Goal: Task Accomplishment & Management: Use online tool/utility

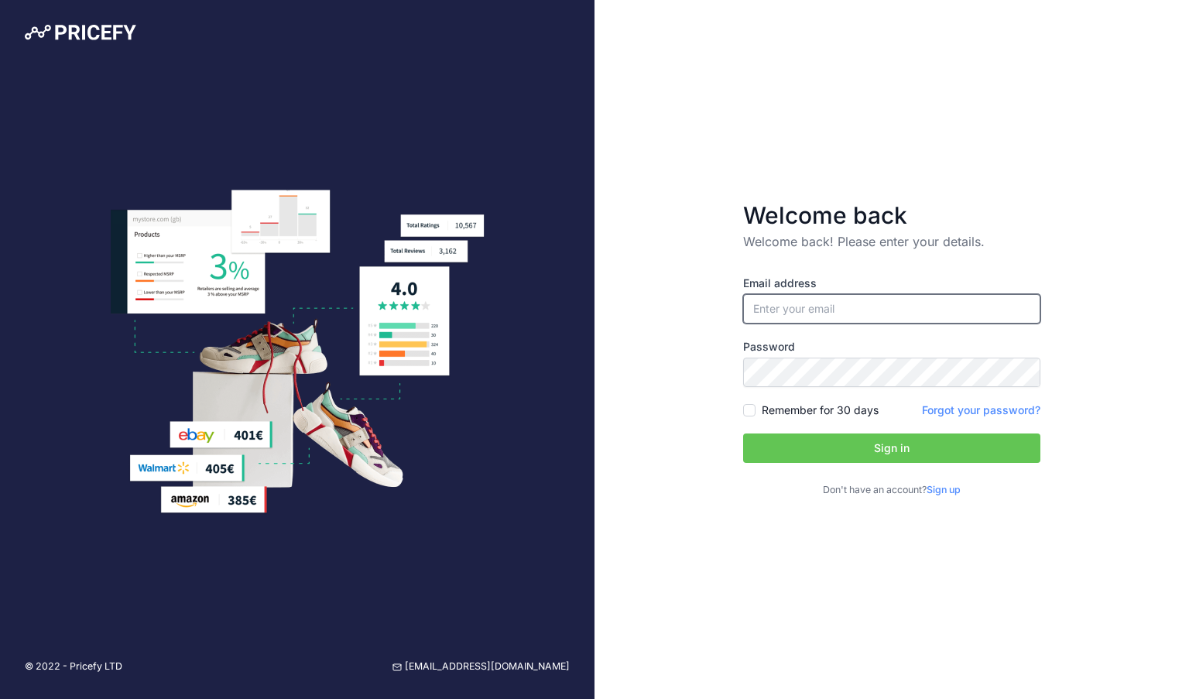
type input "[EMAIL_ADDRESS][DOMAIN_NAME]"
click at [787, 448] on button "Sign in" at bounding box center [891, 448] width 297 height 29
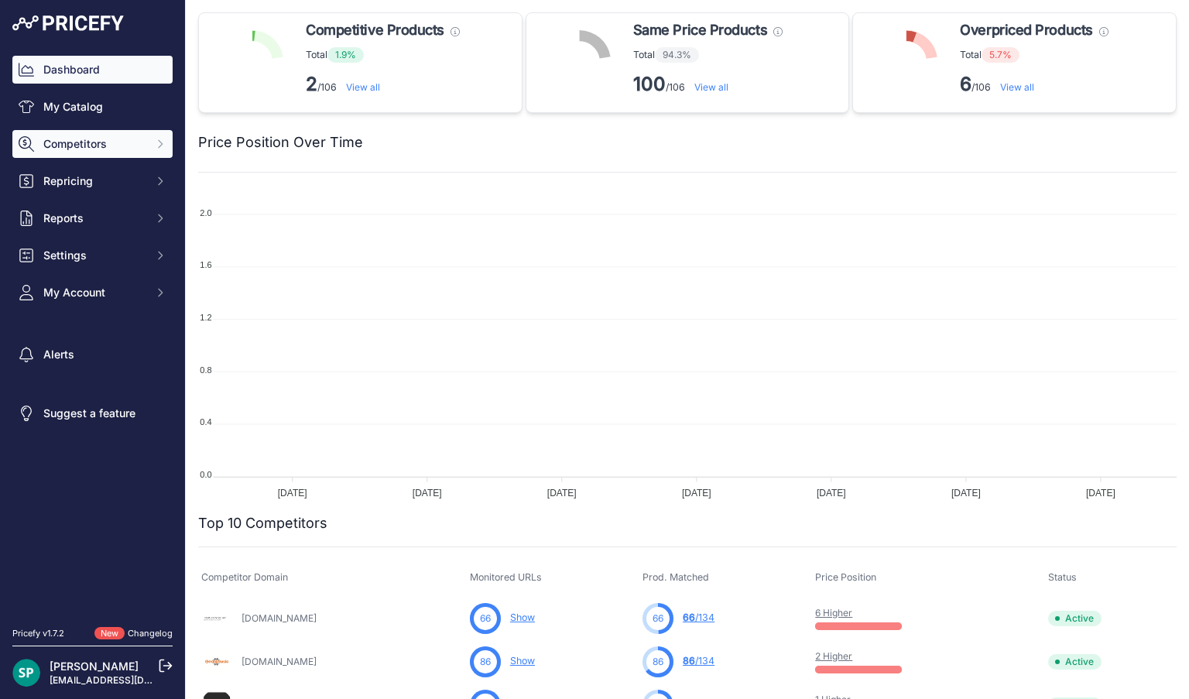
click at [116, 138] on span "Competitors" at bounding box center [93, 143] width 101 height 15
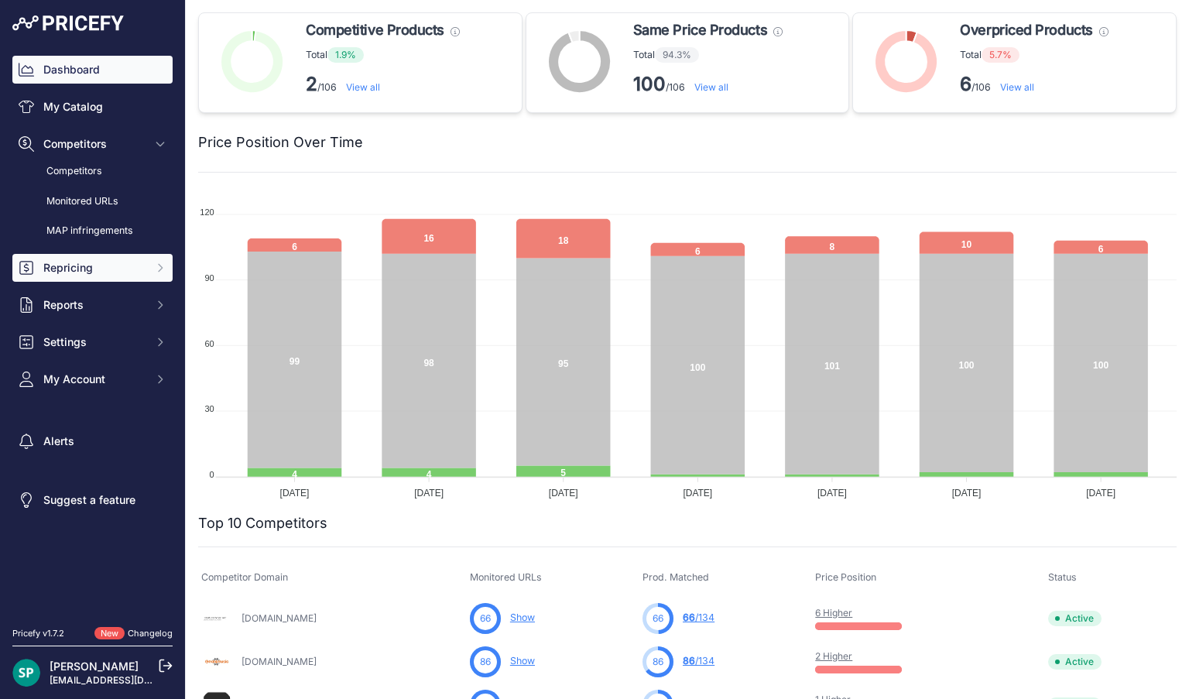
click at [70, 261] on span "Repricing" at bounding box center [93, 267] width 101 height 15
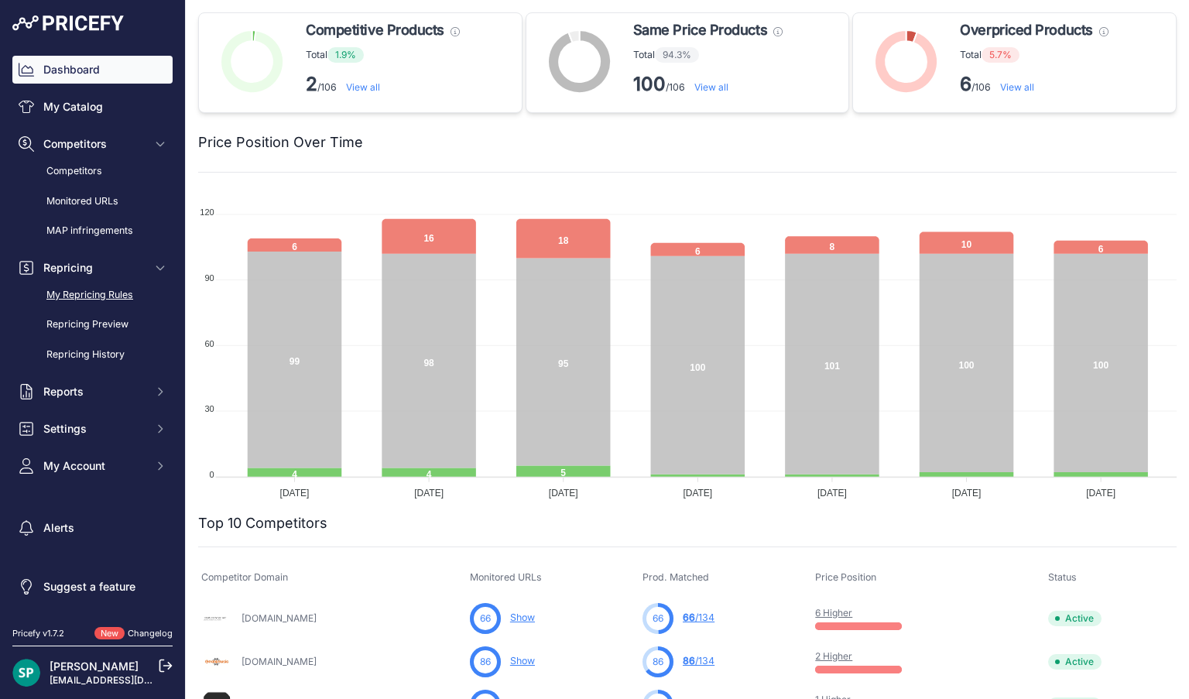
click at [70, 297] on link "My Repricing Rules" at bounding box center [92, 295] width 160 height 27
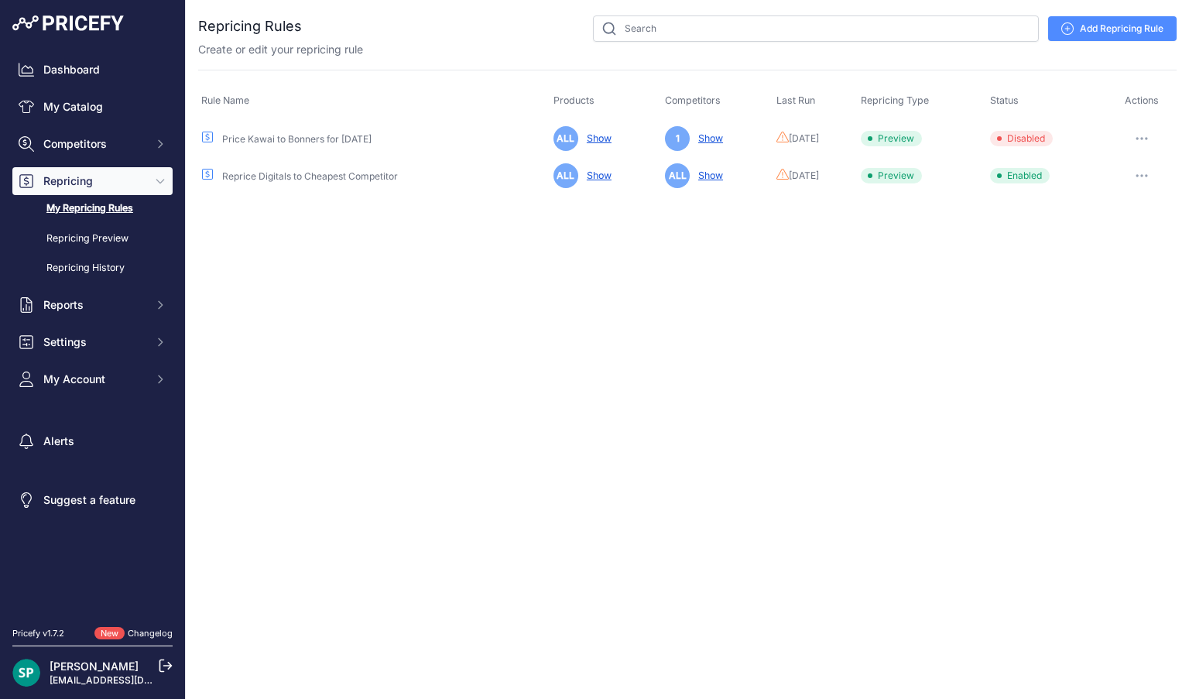
click at [1142, 174] on icon "button" at bounding box center [1142, 175] width 12 height 3
click at [1103, 237] on button "Run Preview" at bounding box center [1124, 233] width 99 height 25
click at [67, 234] on link "Repricing Preview" at bounding box center [92, 238] width 160 height 27
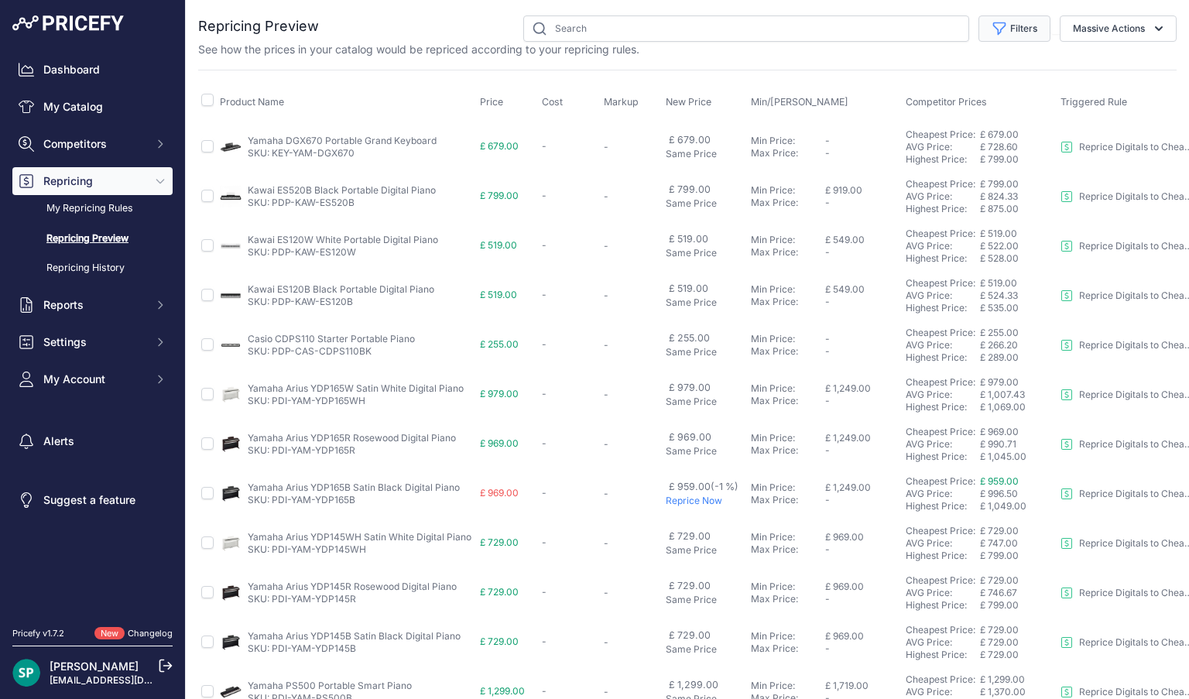
click at [1012, 27] on button "Filters" at bounding box center [1015, 28] width 72 height 26
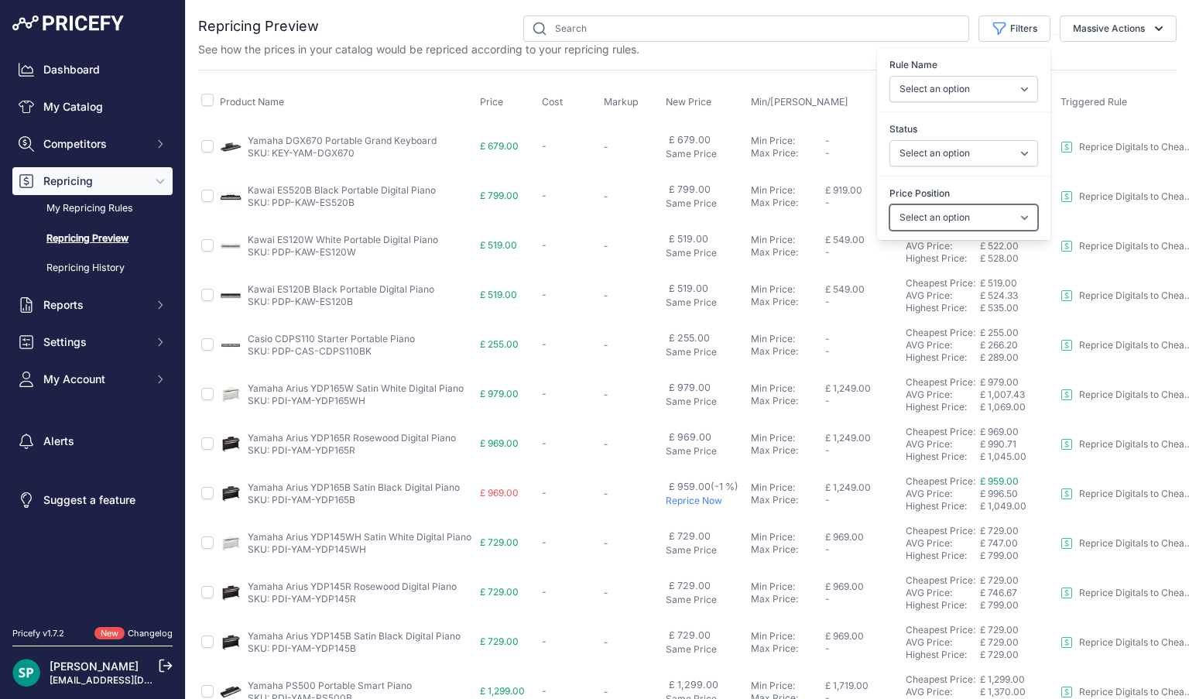
click at [932, 222] on select "Select an option I am higher Same price I am lower" at bounding box center [964, 217] width 149 height 26
select select "0"
click at [890, 204] on select "Select an option I am higher Same price I am lower" at bounding box center [964, 217] width 149 height 26
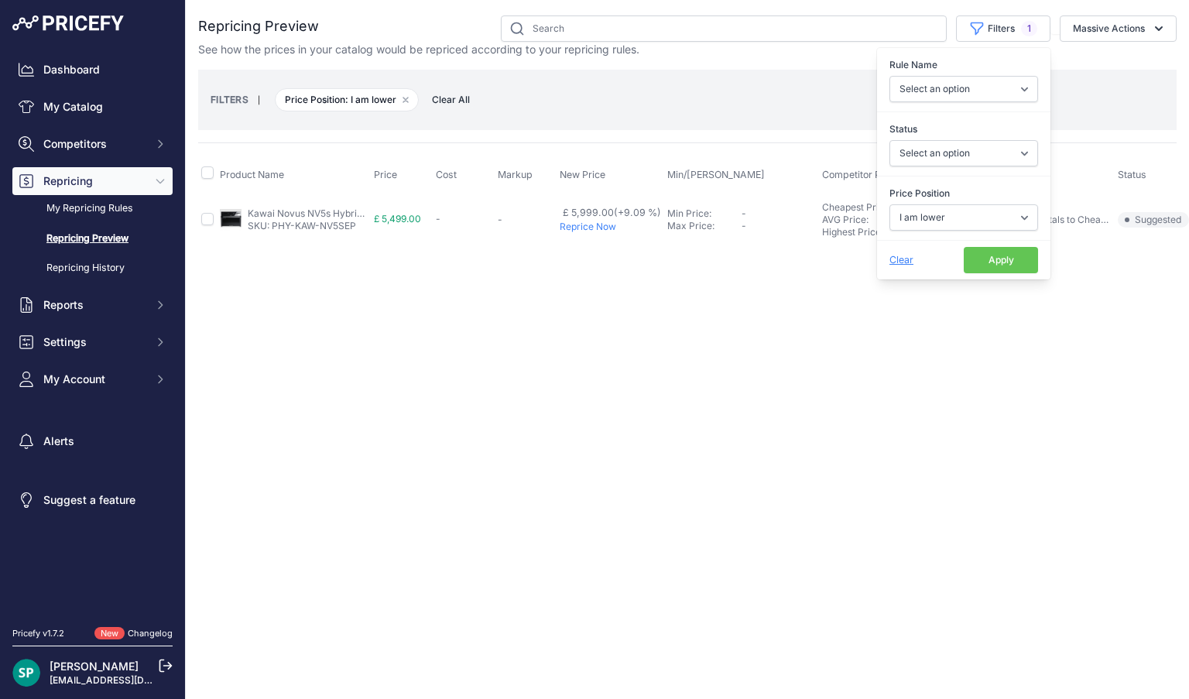
click at [681, 156] on th "Min/[PERSON_NAME]" at bounding box center [741, 175] width 155 height 39
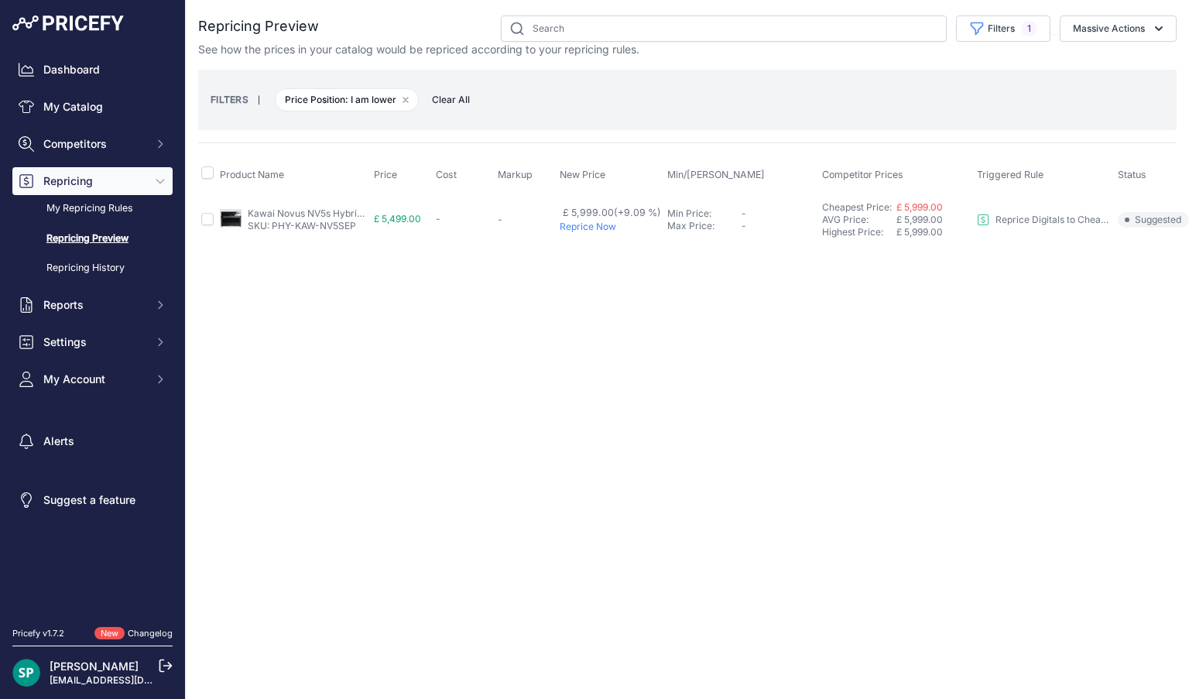
click at [587, 221] on p "Reprice Now" at bounding box center [610, 227] width 101 height 12
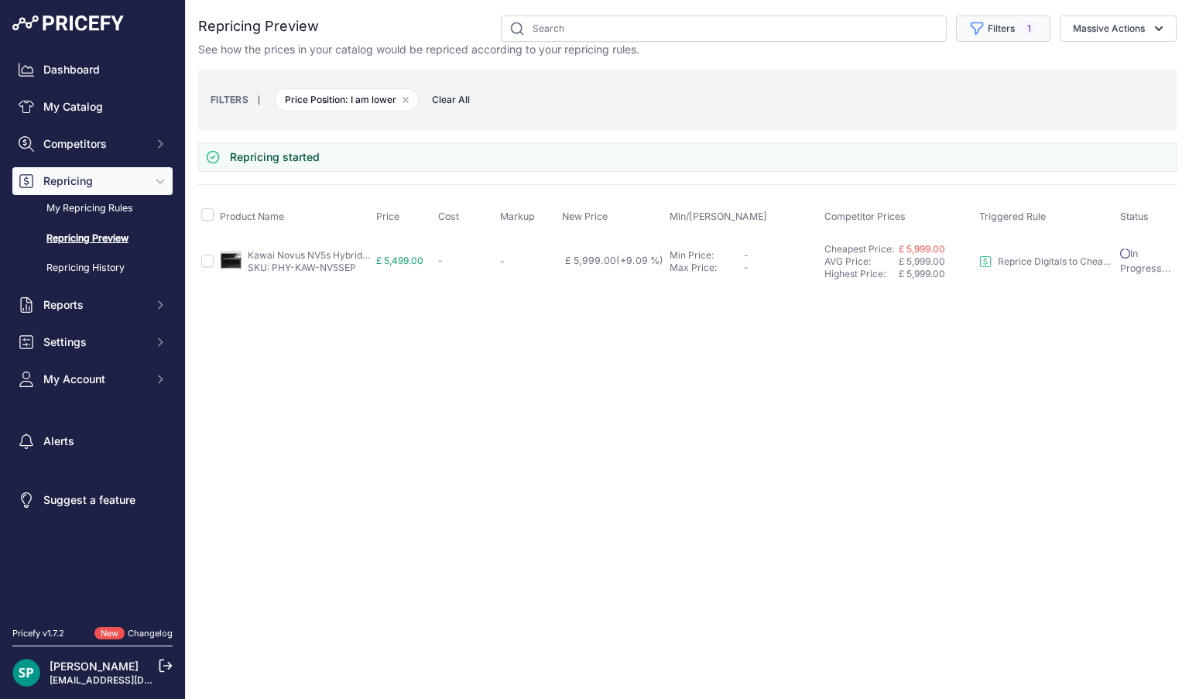
click at [1014, 22] on button "Filters 1" at bounding box center [1003, 28] width 94 height 26
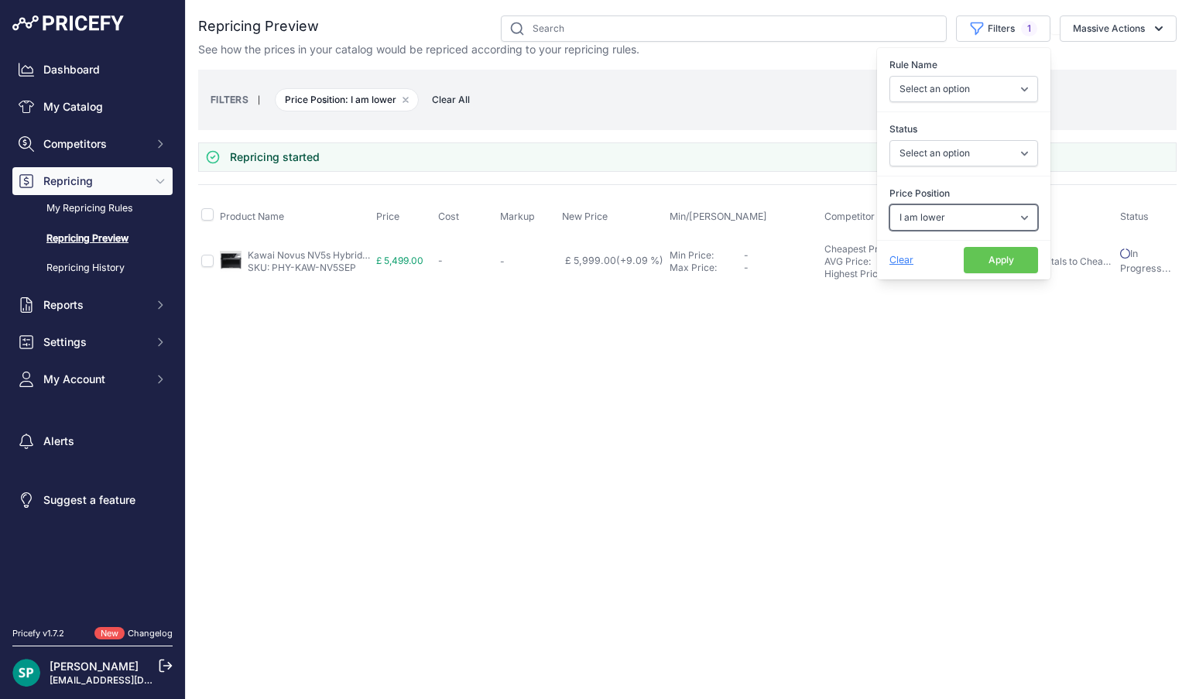
click at [962, 207] on select "Select an option I am higher Same price I am lower" at bounding box center [964, 217] width 149 height 26
select select "1"
click at [890, 204] on select "Select an option I am higher Same price I am lower" at bounding box center [964, 217] width 149 height 26
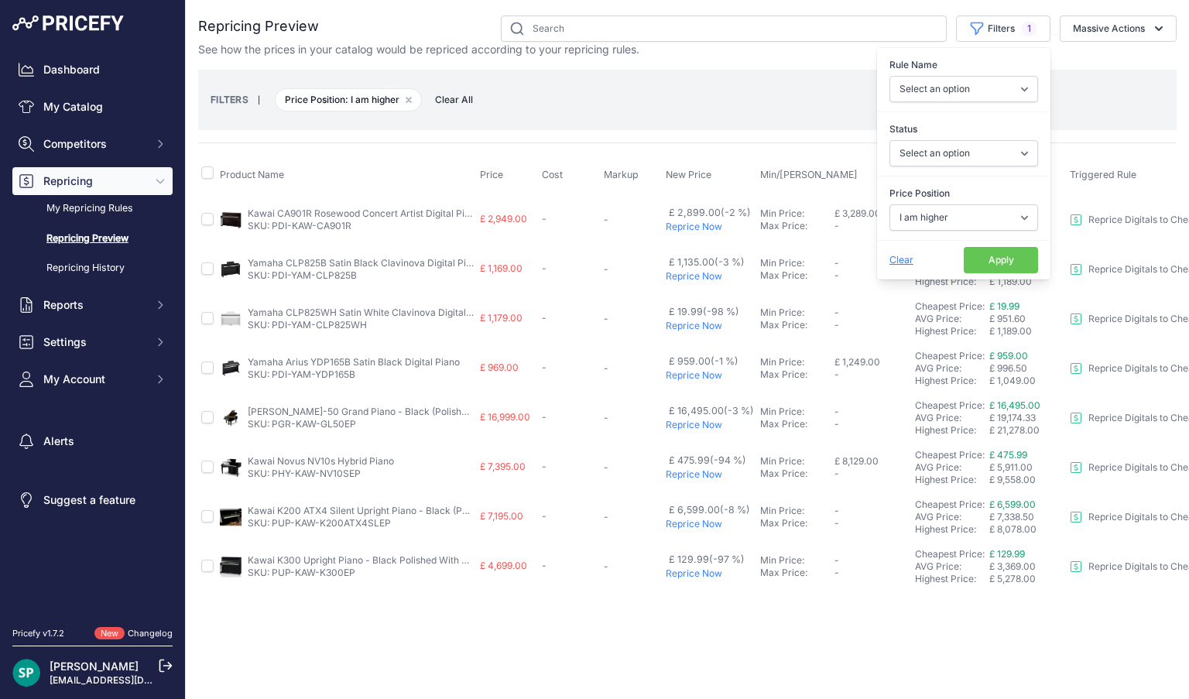
click at [585, 153] on div "Product Name Price Cost Markup New Price Min/Max Price" at bounding box center [687, 366] width 979 height 449
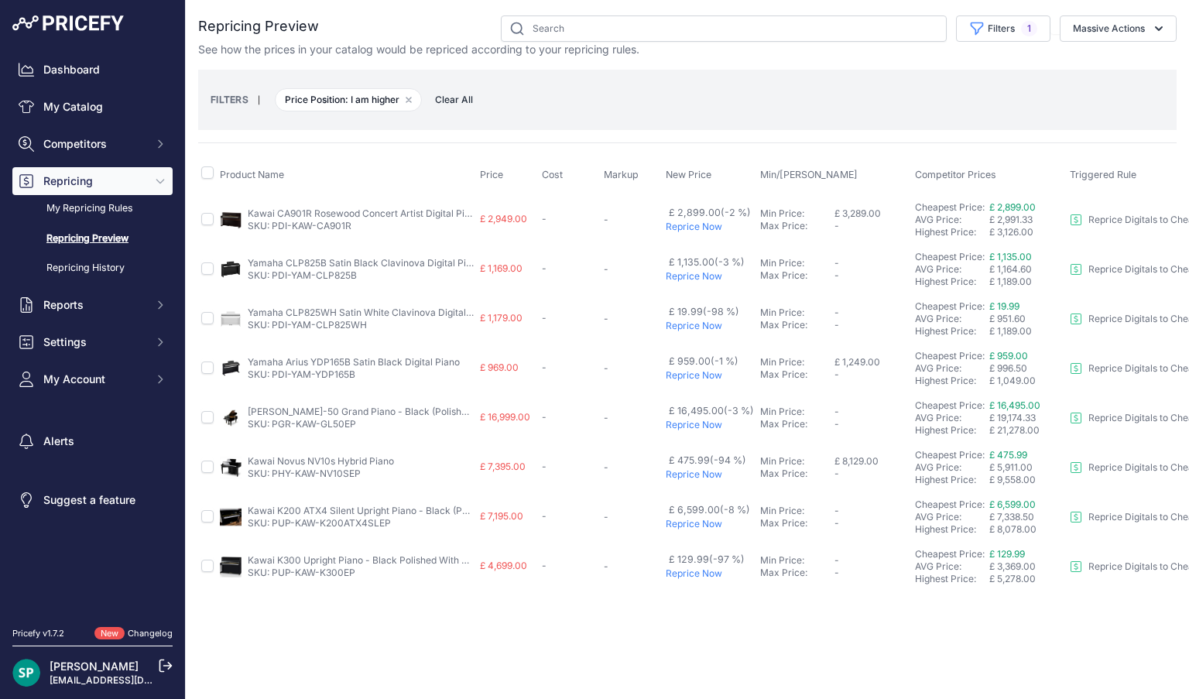
click at [699, 221] on p "Reprice Now" at bounding box center [710, 227] width 88 height 12
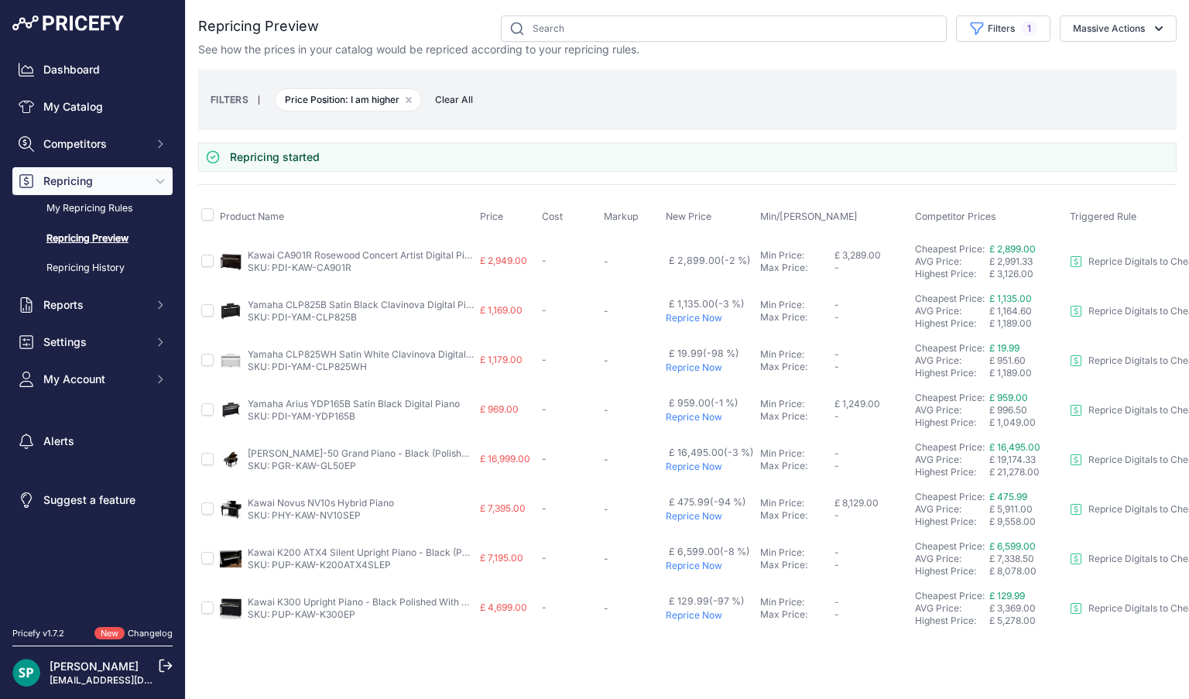
click at [684, 317] on p "Reprice Now" at bounding box center [710, 318] width 88 height 12
click at [685, 416] on p "Reprice Now" at bounding box center [710, 417] width 88 height 12
click at [686, 465] on p "Reprice Now" at bounding box center [710, 467] width 88 height 12
click at [685, 564] on p "Reprice Now" at bounding box center [710, 566] width 88 height 12
